Goal: Transaction & Acquisition: Purchase product/service

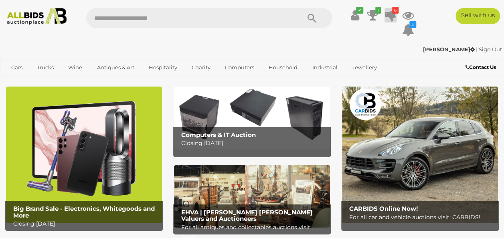
click at [392, 12] on icon "6" at bounding box center [395, 10] width 6 height 7
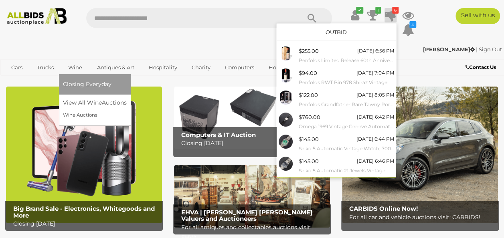
click at [75, 67] on link "Wine" at bounding box center [75, 67] width 24 height 13
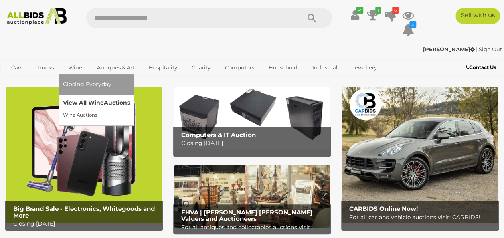
click at [90, 103] on link "View All Wine Auctions" at bounding box center [96, 103] width 67 height 12
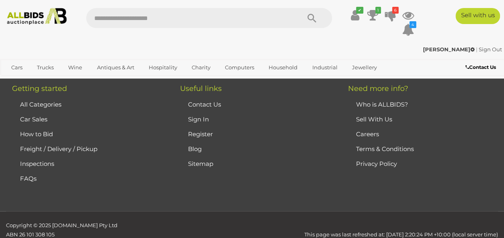
scroll to position [6192, 0]
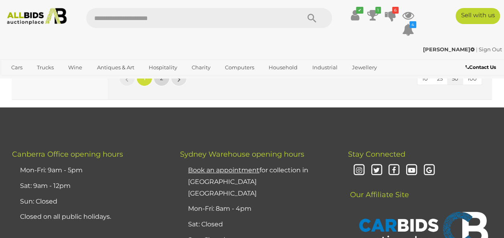
click at [162, 82] on span "2" at bounding box center [161, 78] width 3 height 7
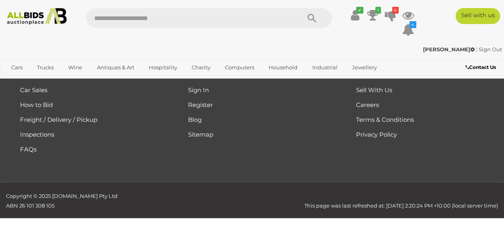
scroll to position [144, 0]
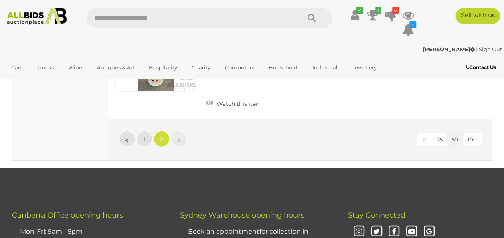
scroll to position [936, 0]
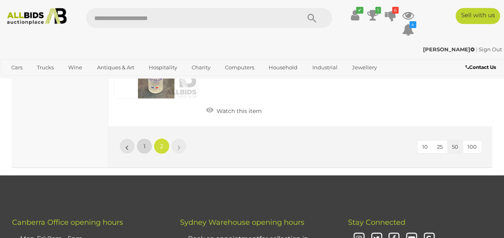
click at [144, 149] on span "1" at bounding box center [145, 146] width 2 height 7
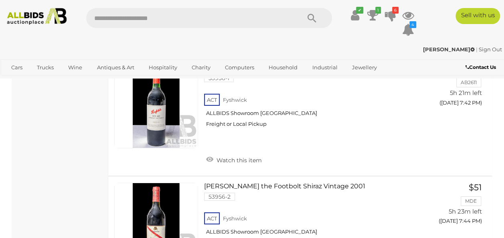
scroll to position [4391, 0]
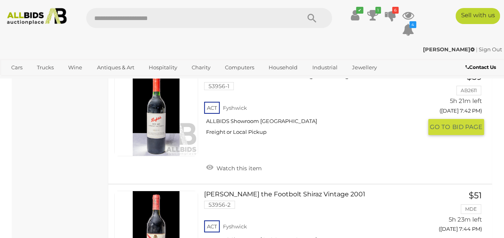
click at [350, 120] on link "Penfolds Bin 407 Cabernet Sauvignon Vintage 1999 53956-1 ACT Fyshwick Freight o…" at bounding box center [316, 106] width 212 height 69
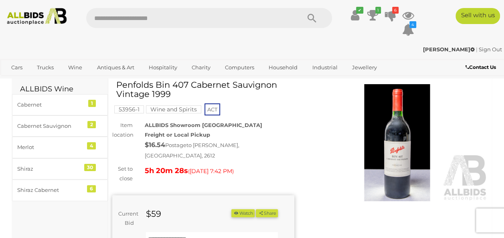
scroll to position [43, 0]
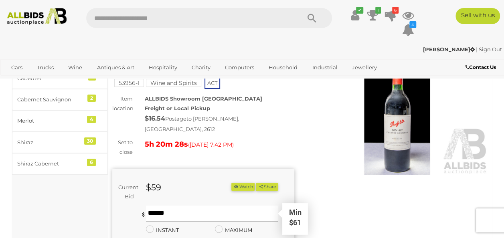
click at [207, 209] on input "text" at bounding box center [212, 214] width 132 height 16
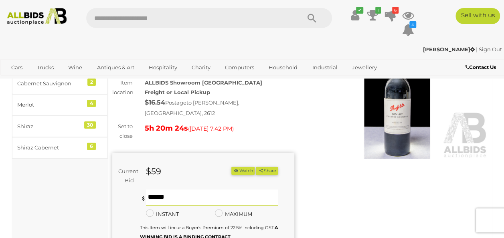
scroll to position [80, 0]
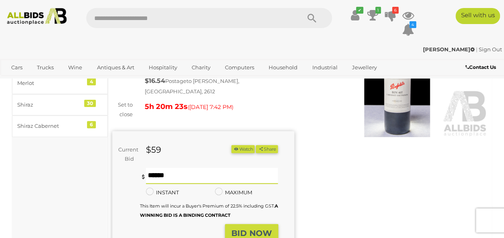
type input "**"
click at [264, 229] on strong "BID NOW" at bounding box center [252, 234] width 41 height 10
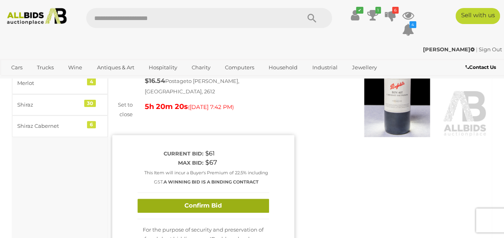
click at [229, 202] on button "Confirm Bid" at bounding box center [204, 206] width 132 height 14
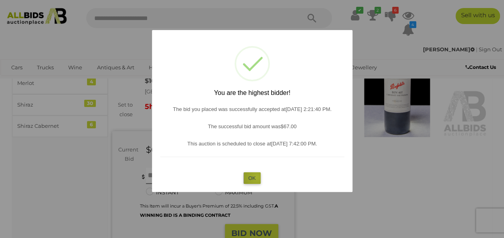
click at [257, 177] on button "OK" at bounding box center [252, 179] width 17 height 12
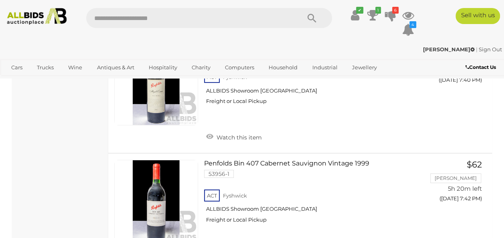
scroll to position [4292, 0]
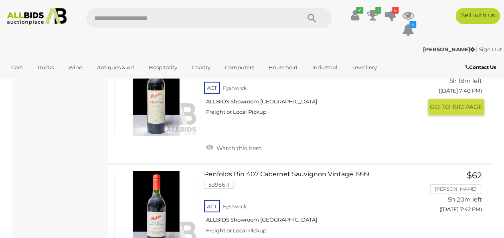
click at [253, 100] on link "Penfolds Magill Estate Shiraz Vintage 2013 53467-35 ACT Fyshwick ALLBIDS Showro…" at bounding box center [316, 87] width 212 height 69
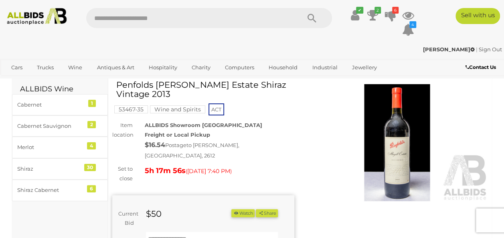
scroll to position [53, 0]
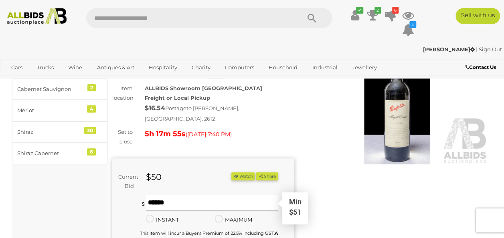
click at [242, 200] on input "text" at bounding box center [212, 203] width 132 height 16
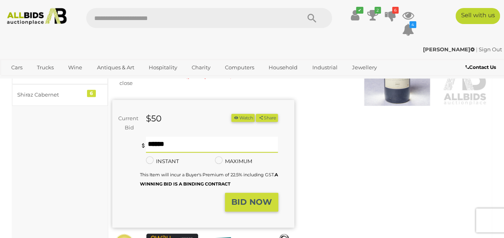
scroll to position [117, 0]
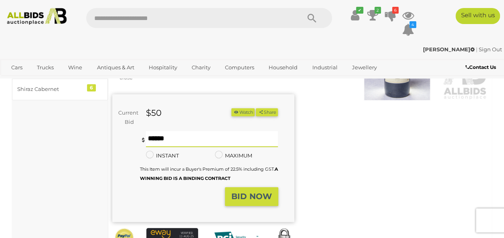
type input "**"
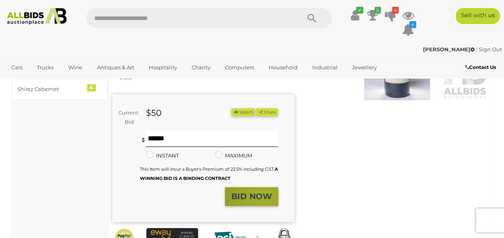
click at [262, 192] on strong "BID NOW" at bounding box center [252, 197] width 41 height 10
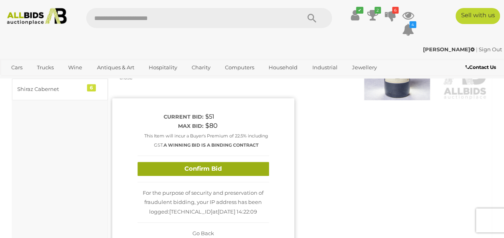
click at [232, 163] on button "Confirm Bid" at bounding box center [204, 169] width 132 height 14
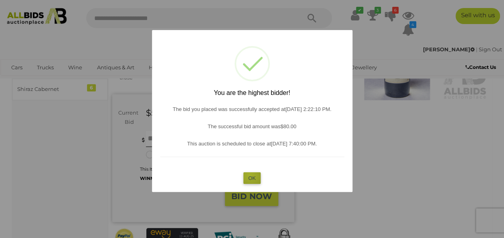
click at [250, 175] on button "OK" at bounding box center [252, 179] width 17 height 12
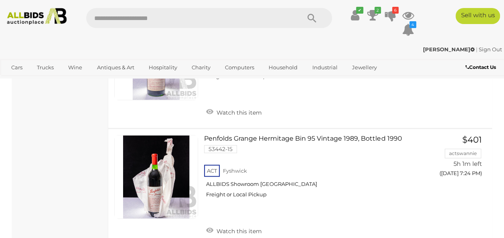
scroll to position [3226, 0]
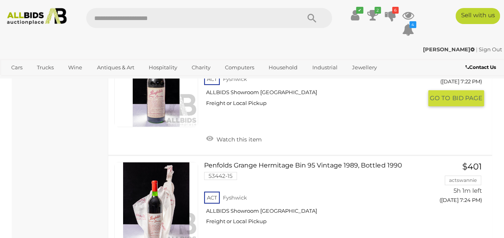
click at [321, 82] on link "Penfolds Grange Hermitage Bin 95 Vintage 1979, Bottled 1981 53425-5 ACT Fyshwick" at bounding box center [316, 77] width 212 height 69
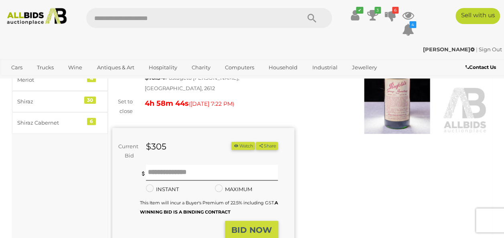
scroll to position [87, 0]
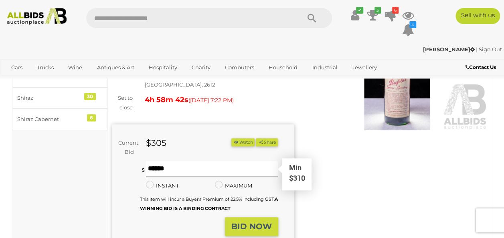
click at [214, 163] on input "text" at bounding box center [212, 169] width 132 height 16
type input "***"
click at [247, 222] on strong "BID NOW" at bounding box center [252, 227] width 41 height 10
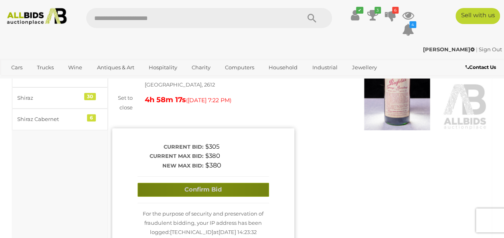
click at [212, 183] on button "Confirm Bid" at bounding box center [204, 190] width 132 height 14
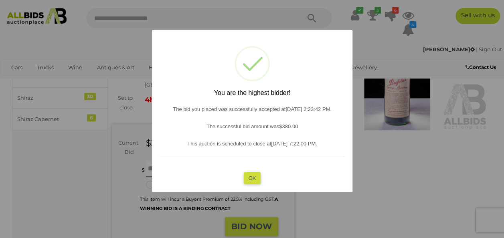
click at [248, 177] on button "OK" at bounding box center [252, 179] width 17 height 12
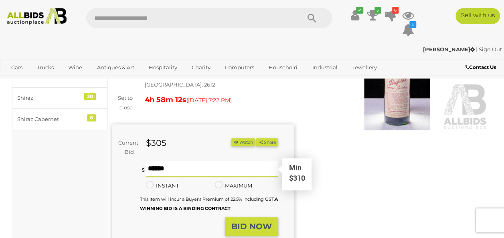
click at [217, 167] on input "text" at bounding box center [212, 169] width 132 height 16
type input "***"
click at [245, 222] on strong "BID NOW" at bounding box center [252, 227] width 41 height 10
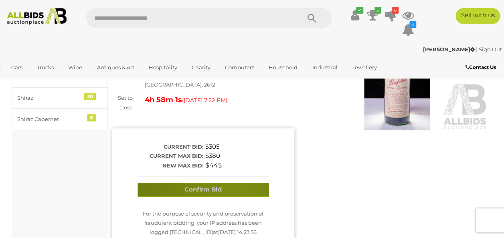
click at [234, 185] on button "Confirm Bid" at bounding box center [204, 190] width 132 height 14
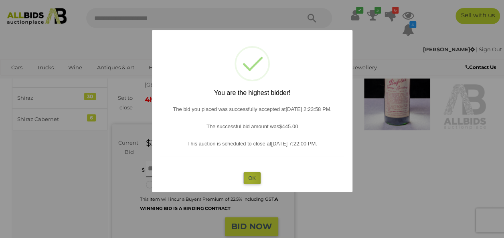
click at [249, 179] on button "OK" at bounding box center [252, 179] width 17 height 12
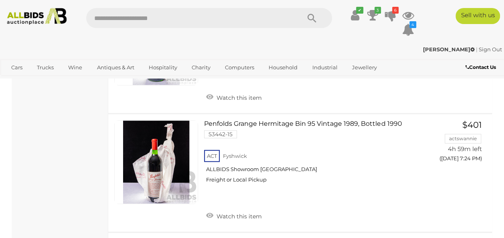
scroll to position [3476, 0]
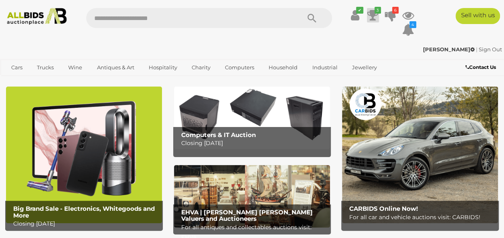
click at [375, 13] on icon "3" at bounding box center [378, 10] width 6 height 7
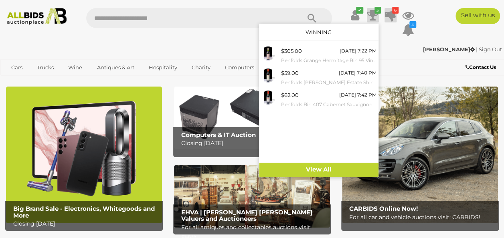
click at [390, 13] on icon at bounding box center [390, 15] width 11 height 14
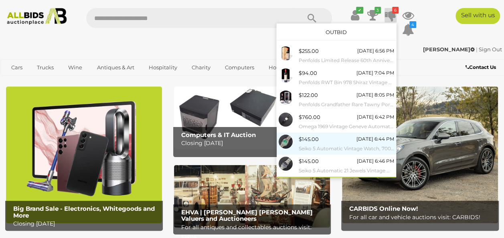
click at [301, 139] on div "$145.00" at bounding box center [309, 139] width 20 height 9
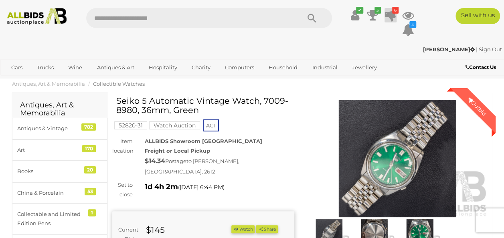
click at [392, 14] on icon at bounding box center [390, 15] width 11 height 14
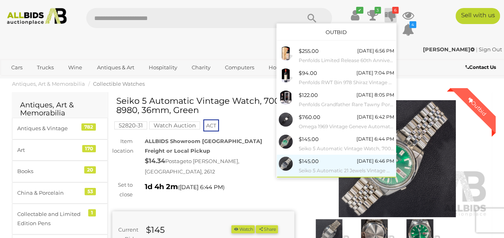
click at [323, 160] on div "$145.00 [DATE] 6:46 PM Seiko 5 Automatic 21 Jewels Vintage Watch, 7S26-03B0, 35…" at bounding box center [346, 166] width 95 height 18
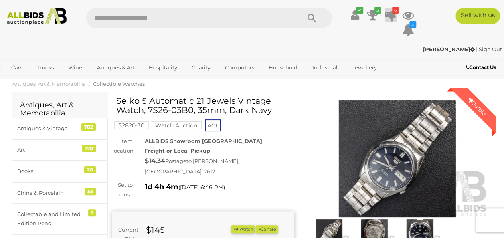
click at [390, 14] on icon at bounding box center [390, 15] width 11 height 14
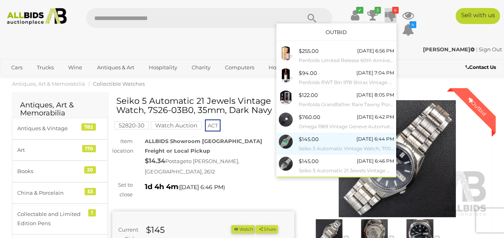
click at [332, 141] on div "$145.00 Tomorrow 6:44 PM Seiko 5 Automatic Vintage Watch, 7009-8980, 36mm, Green" at bounding box center [346, 144] width 95 height 18
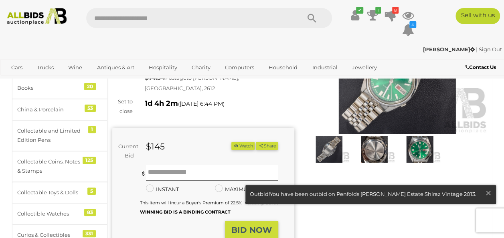
scroll to position [85, 0]
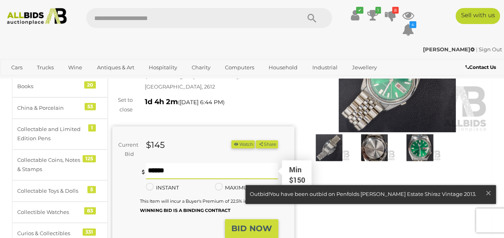
click at [164, 166] on input "text" at bounding box center [212, 171] width 132 height 16
type input "***"
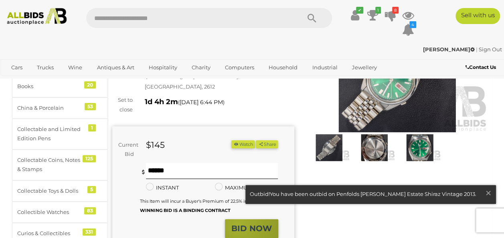
click at [238, 224] on strong "BID NOW" at bounding box center [252, 229] width 41 height 10
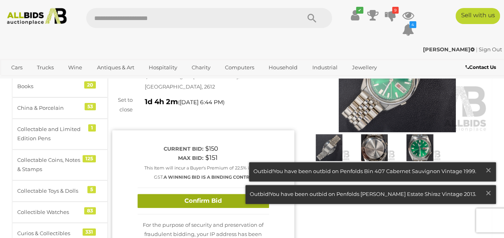
click at [234, 194] on button "Confirm Bid" at bounding box center [204, 201] width 132 height 14
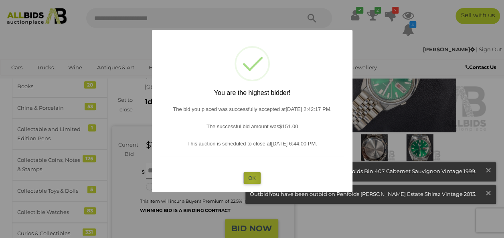
click at [252, 180] on button "OK" at bounding box center [252, 179] width 17 height 12
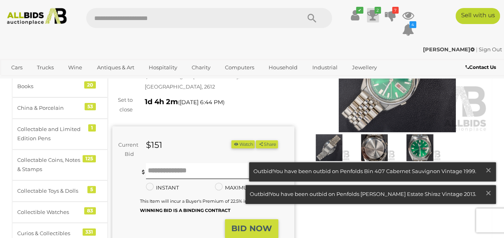
click at [374, 15] on icon at bounding box center [373, 15] width 11 height 14
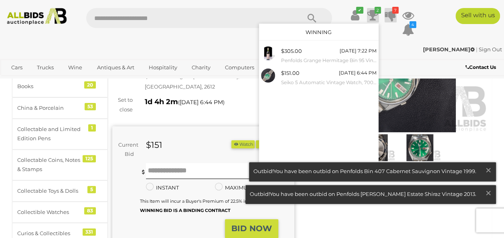
click at [393, 14] on icon at bounding box center [390, 15] width 11 height 14
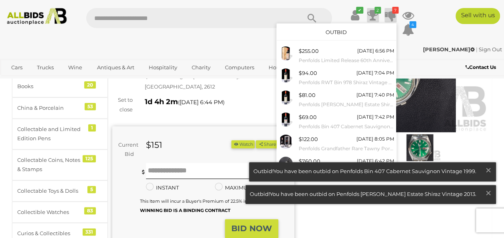
click at [376, 13] on icon "2" at bounding box center [378, 10] width 6 height 7
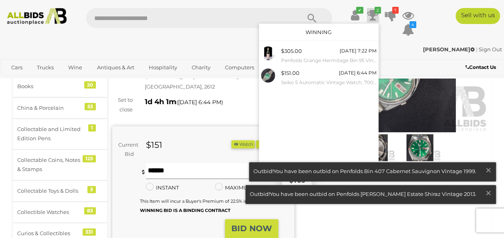
click at [223, 165] on input "text" at bounding box center [212, 171] width 132 height 16
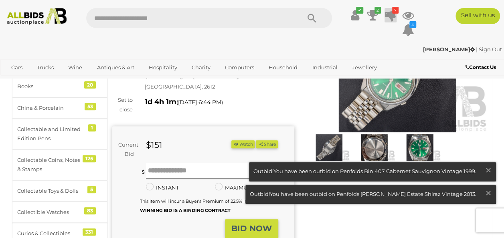
click at [389, 16] on icon at bounding box center [390, 15] width 11 height 14
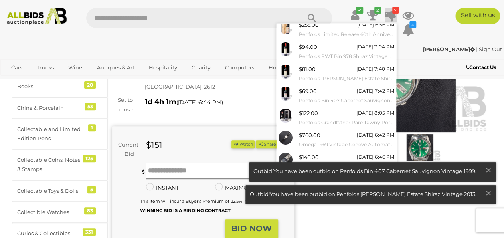
scroll to position [35, 0]
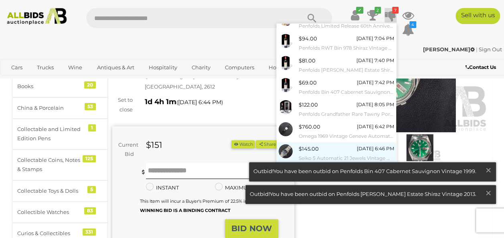
click at [357, 150] on div "[DATE] 6:46 PM" at bounding box center [375, 148] width 37 height 9
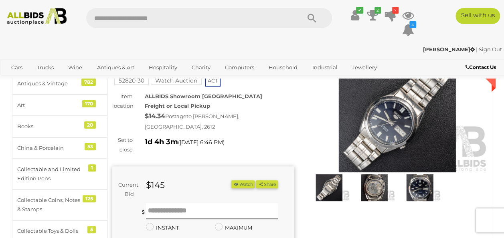
scroll to position [50, 0]
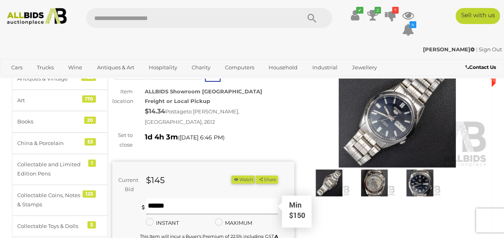
click at [182, 200] on input "text" at bounding box center [212, 207] width 132 height 16
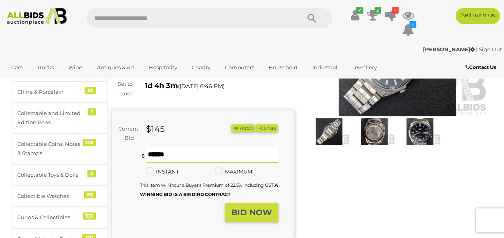
scroll to position [120, 0]
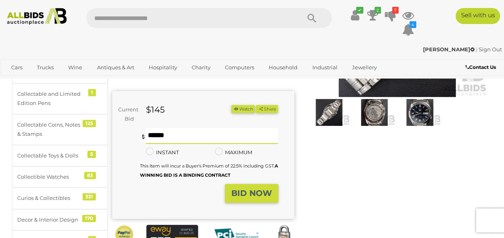
type input "***"
click at [259, 189] on strong "BID NOW" at bounding box center [252, 194] width 41 height 10
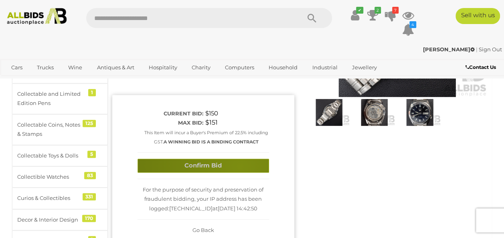
click at [240, 159] on button "Confirm Bid" at bounding box center [204, 166] width 132 height 14
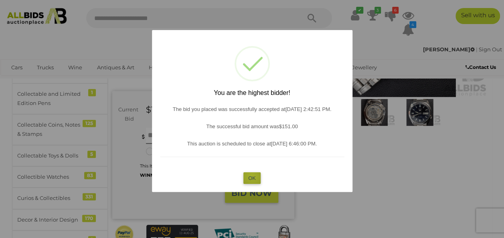
click at [252, 175] on button "OK" at bounding box center [252, 179] width 17 height 12
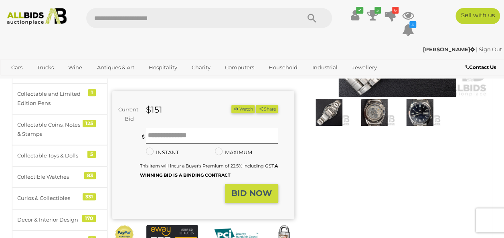
click at [415, 115] on img at bounding box center [419, 112] width 41 height 27
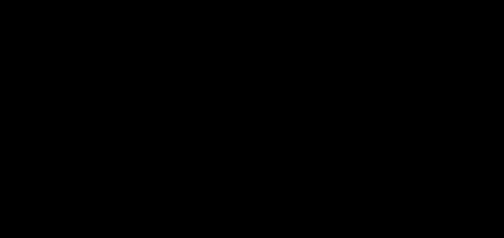
click at [415, 115] on div at bounding box center [252, 97] width 504 height 156
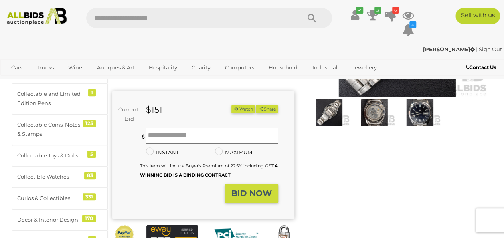
click at [417, 114] on img at bounding box center [419, 112] width 41 height 27
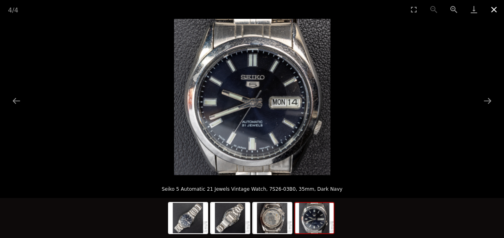
click at [497, 10] on button "Close gallery" at bounding box center [494, 9] width 20 height 19
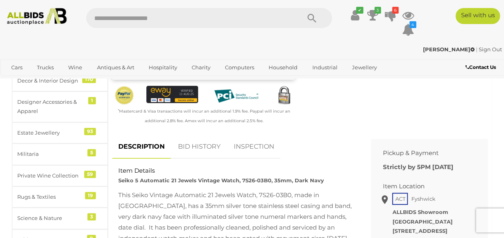
scroll to position [265, 0]
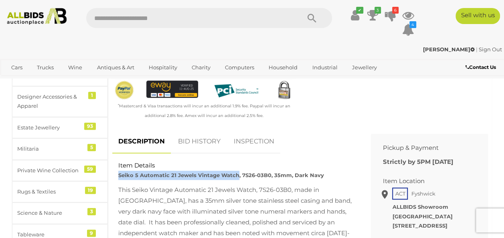
drag, startPoint x: 119, startPoint y: 171, endPoint x: 237, endPoint y: 174, distance: 118.0
click at [237, 174] on strong "Seiko 5 Automatic 21 Jewels Vintage Watch, 7S26-03B0, 35mm, Dark Navy" at bounding box center [221, 175] width 206 height 6
copy strong "Seiko 5 Automatic 21 Jewels Vintage Watch"
click at [372, 14] on icon at bounding box center [373, 15] width 11 height 14
